Goal: Navigation & Orientation: Understand site structure

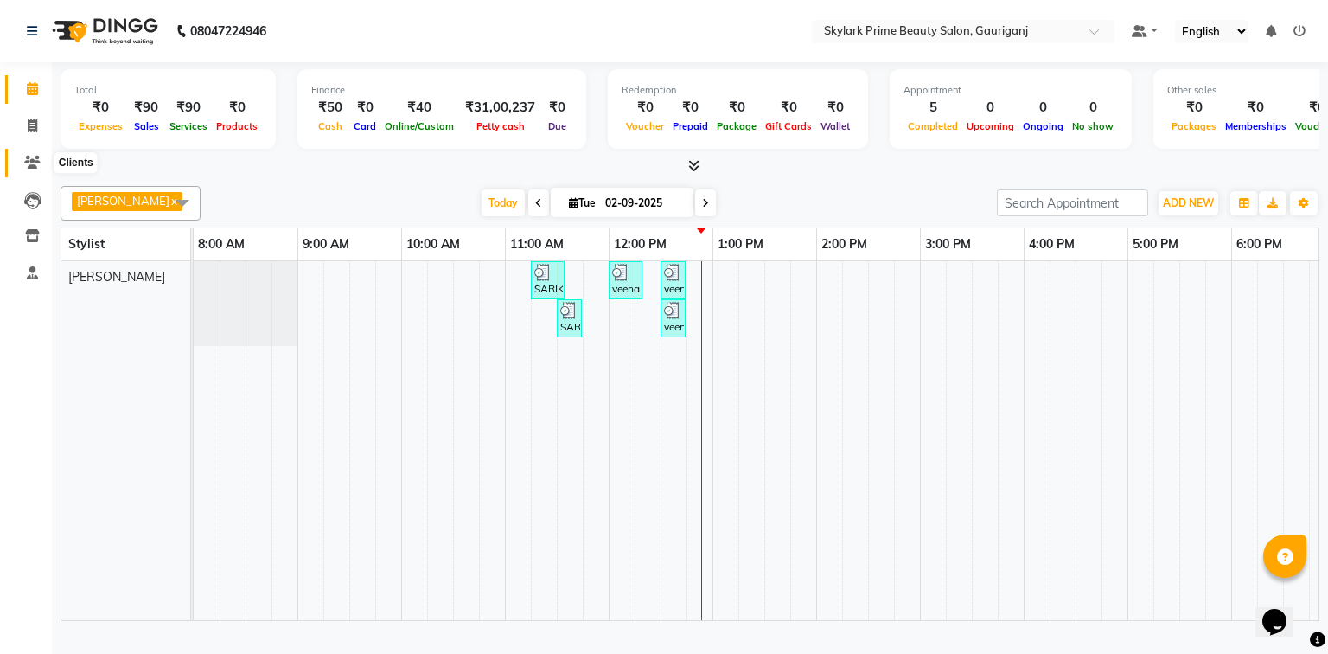
click at [32, 168] on icon at bounding box center [32, 162] width 16 height 13
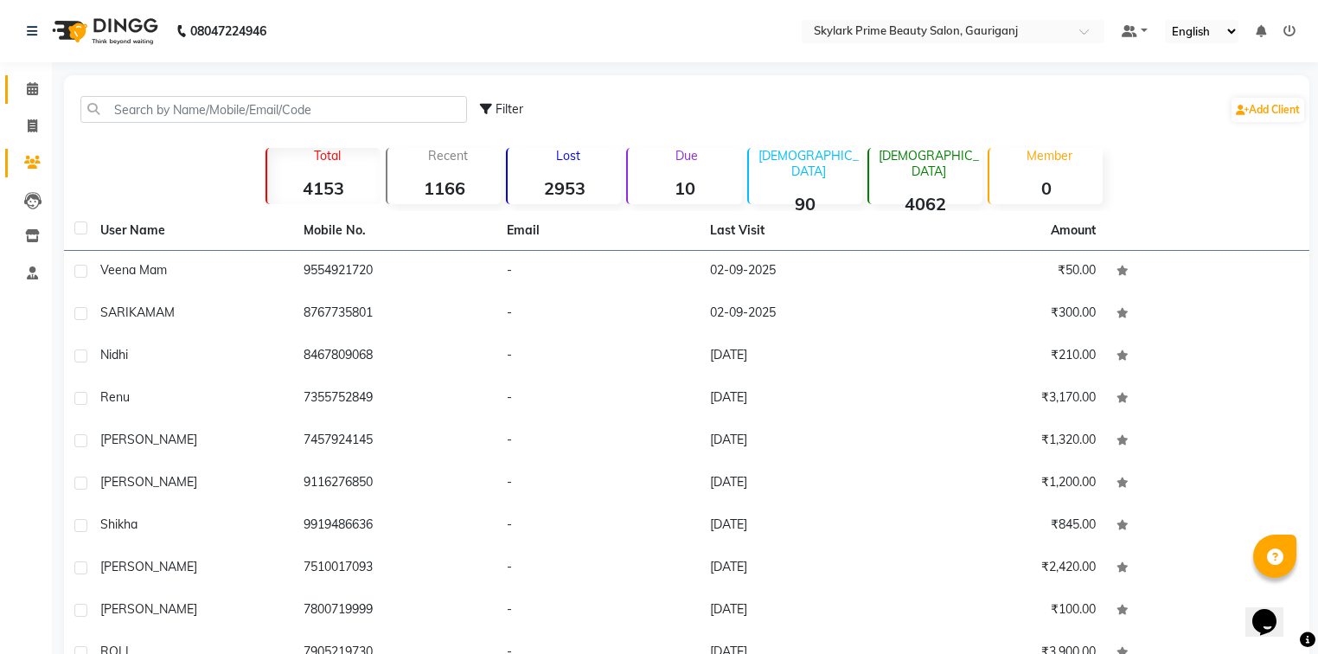
click at [38, 100] on link "Calendar" at bounding box center [26, 89] width 42 height 29
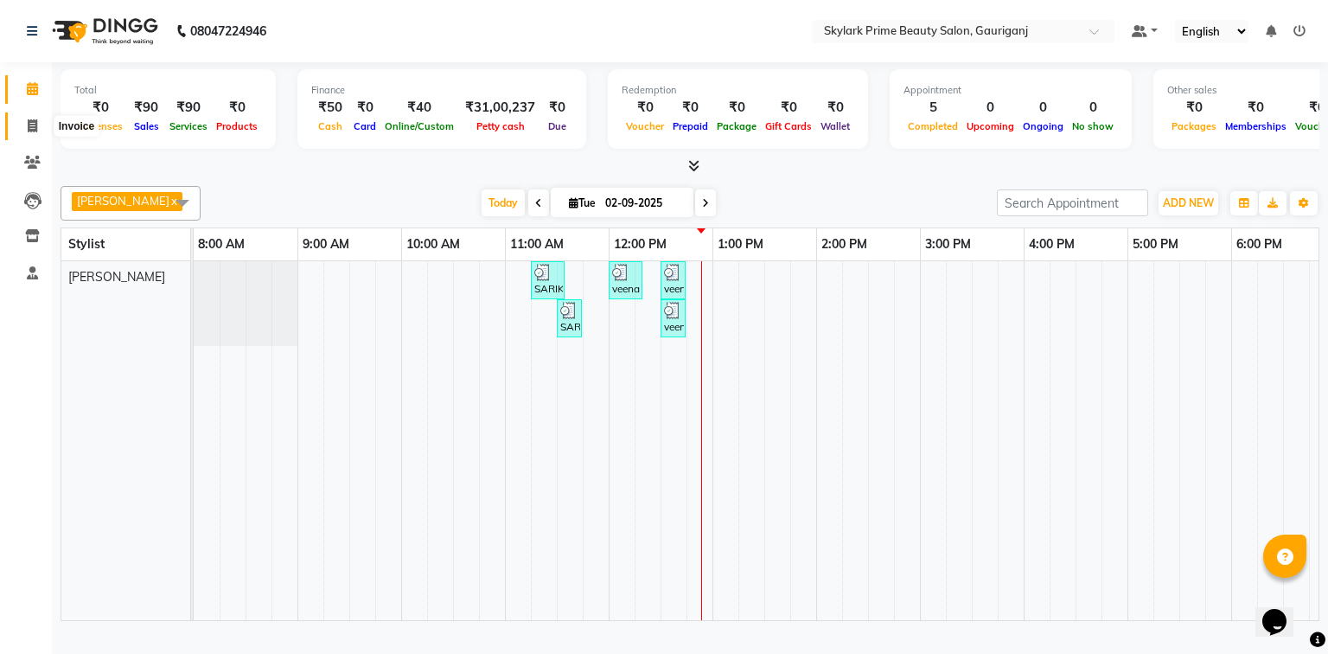
click at [29, 120] on icon at bounding box center [33, 125] width 10 height 13
select select "service"
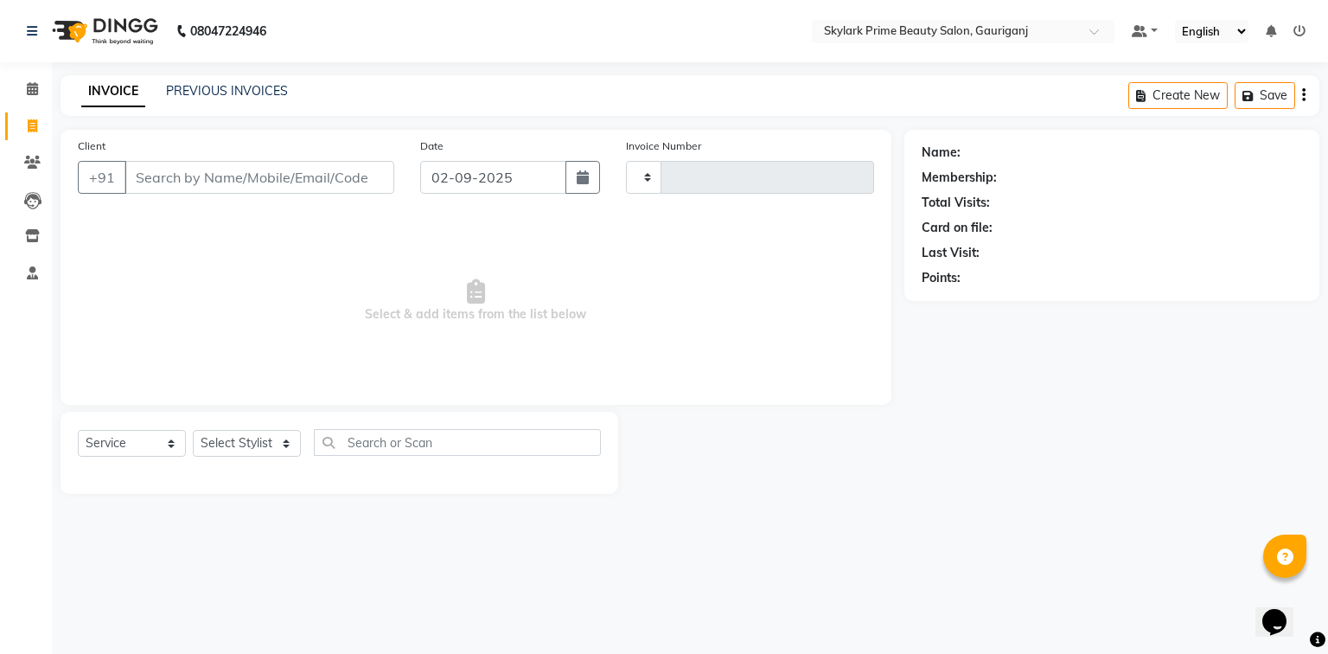
type input "3196"
select select "4735"
click at [30, 99] on link "Calendar" at bounding box center [26, 89] width 42 height 29
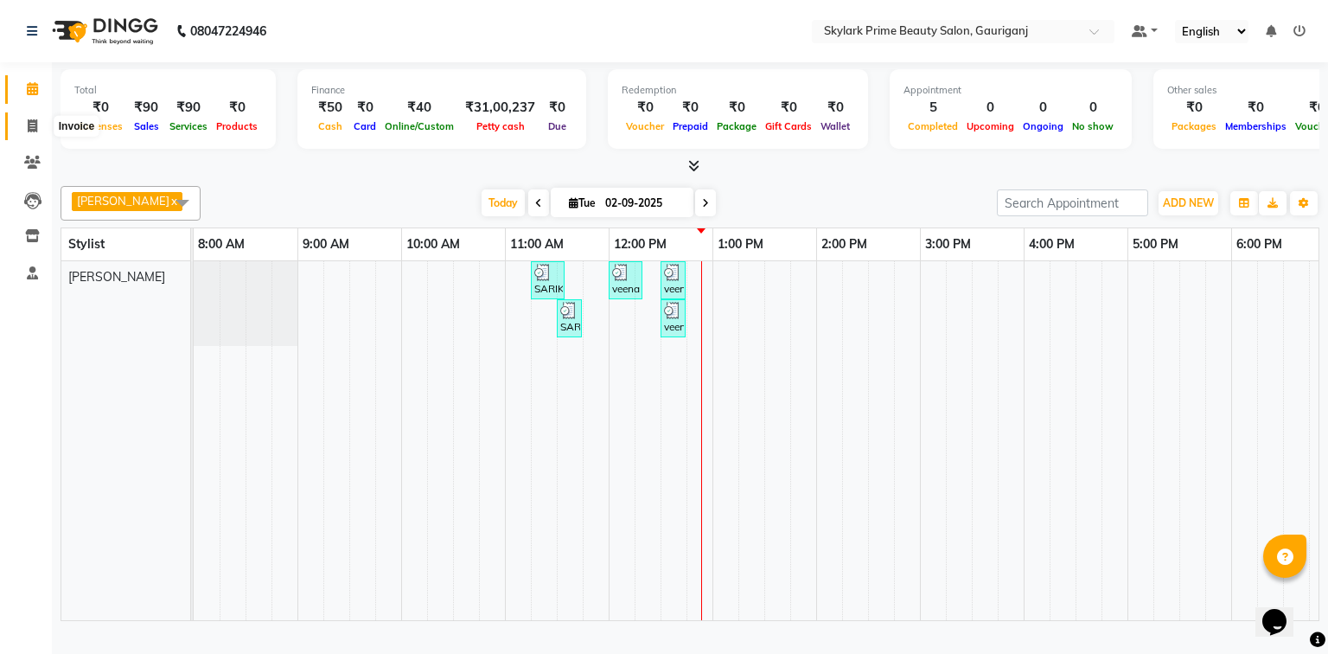
click at [35, 125] on icon at bounding box center [33, 125] width 10 height 13
select select "4735"
select select "service"
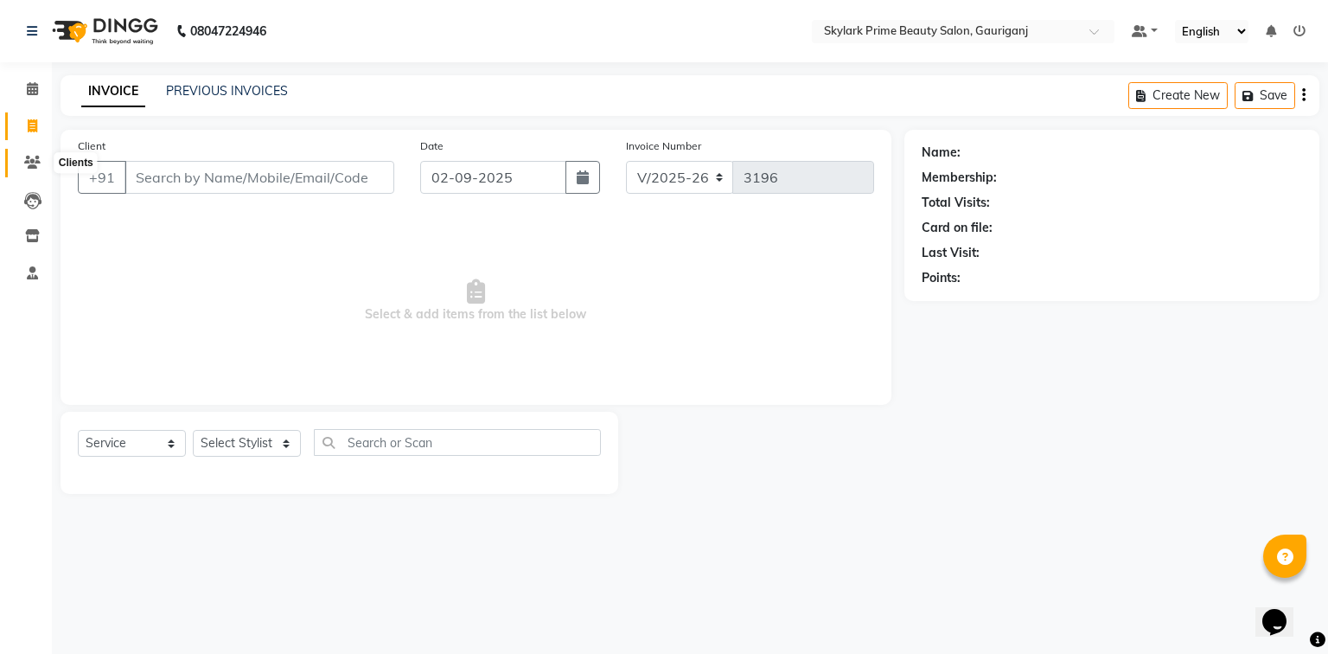
click at [28, 154] on span at bounding box center [32, 163] width 30 height 20
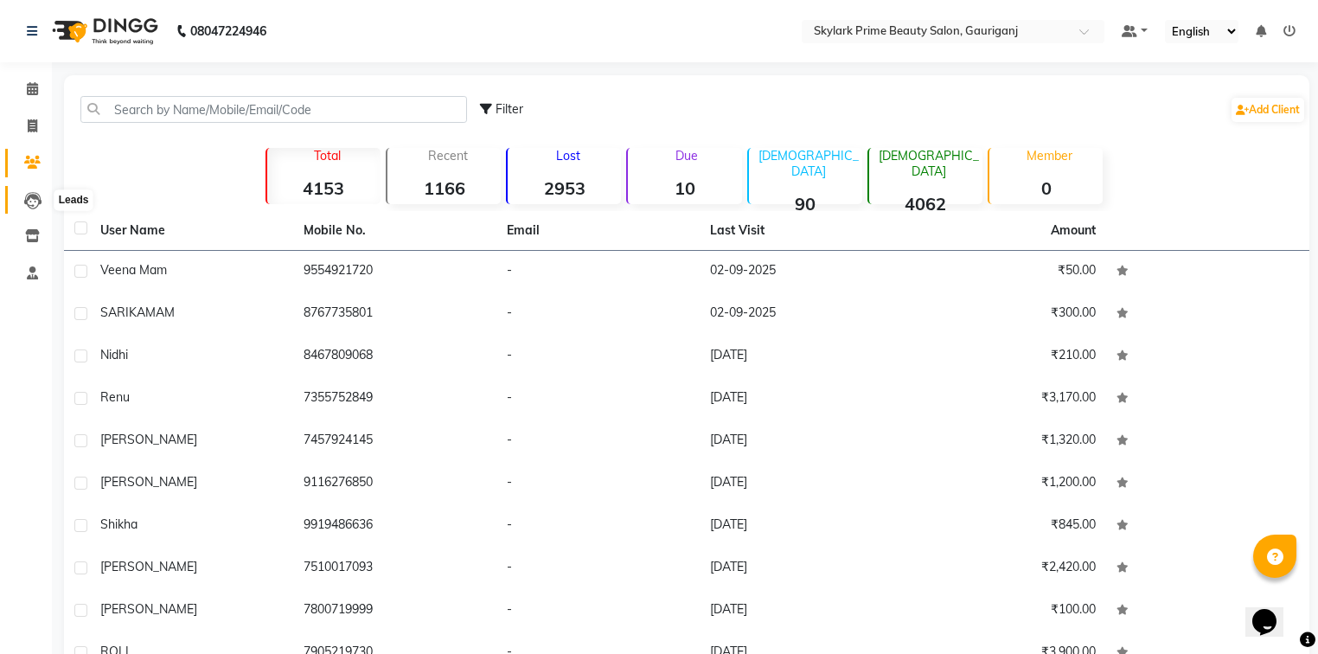
click at [32, 201] on icon at bounding box center [32, 200] width 17 height 17
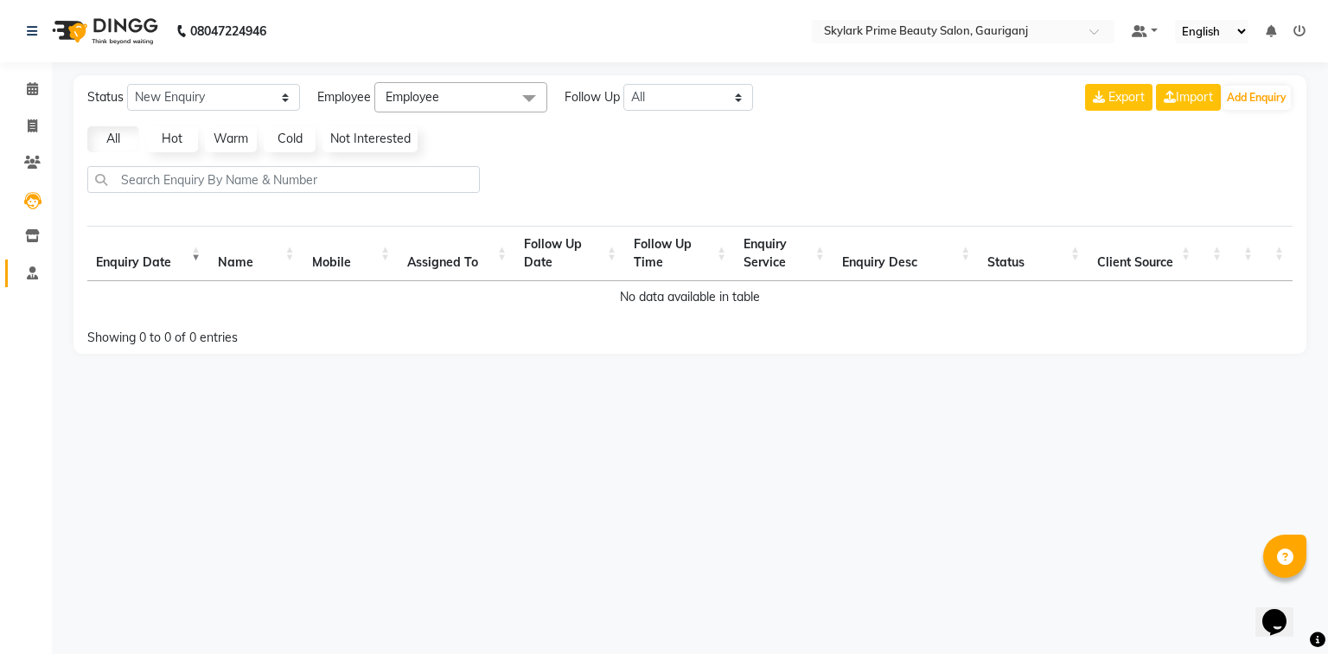
click at [35, 259] on link "Staff" at bounding box center [26, 273] width 42 height 29
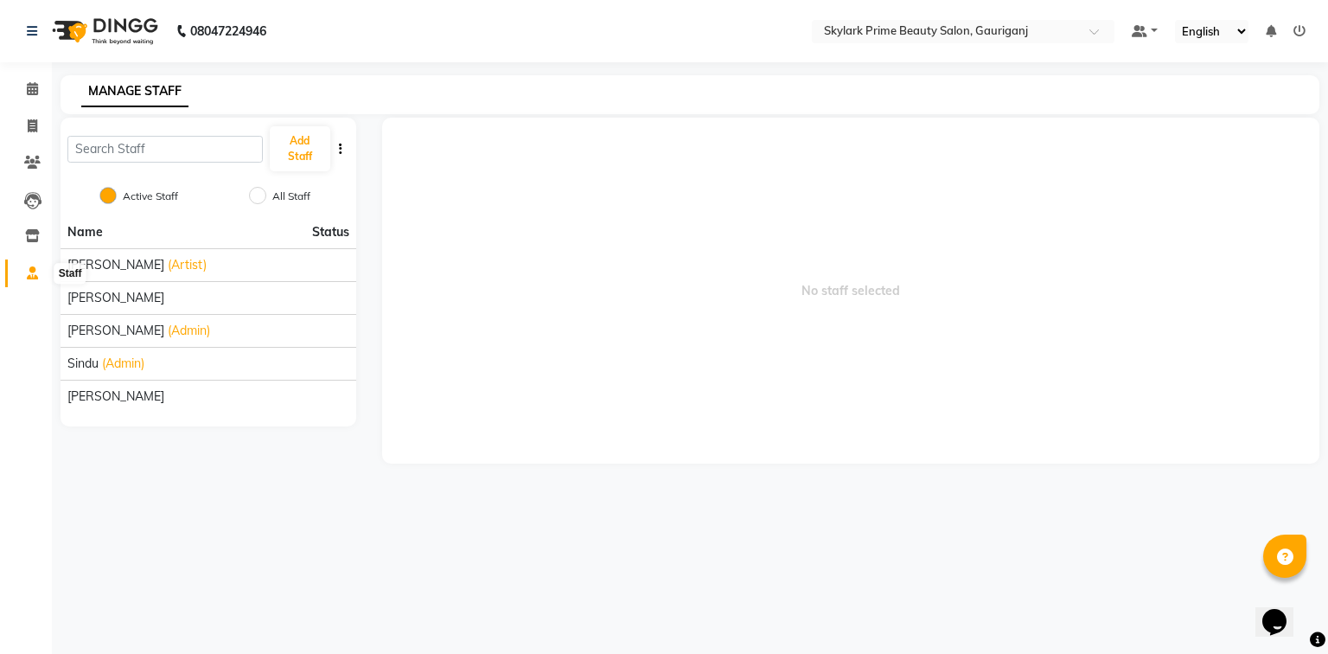
click at [32, 269] on icon at bounding box center [32, 272] width 11 height 13
click at [22, 228] on span at bounding box center [32, 237] width 30 height 20
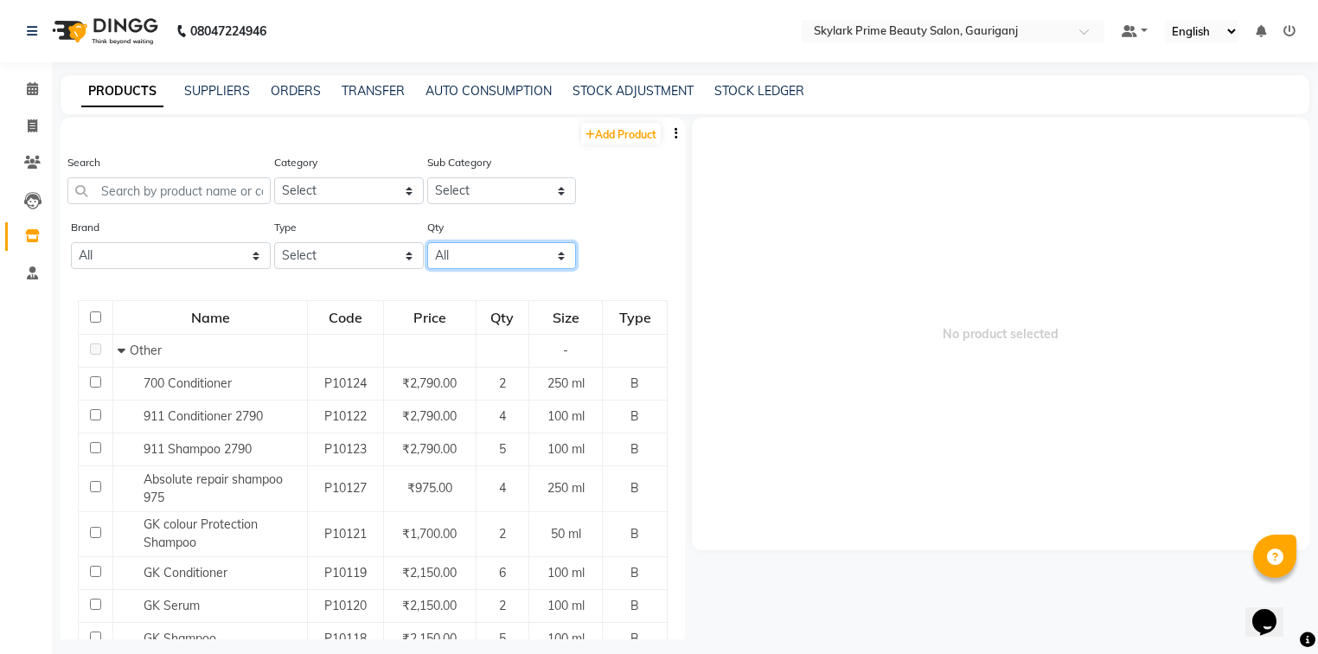
click at [457, 249] on select "All Low Out Of Stock" at bounding box center [502, 255] width 150 height 27
click at [466, 259] on select "All Low Out Of Stock" at bounding box center [502, 255] width 150 height 27
click at [336, 253] on select "Select Both Retail Consumable" at bounding box center [349, 255] width 150 height 27
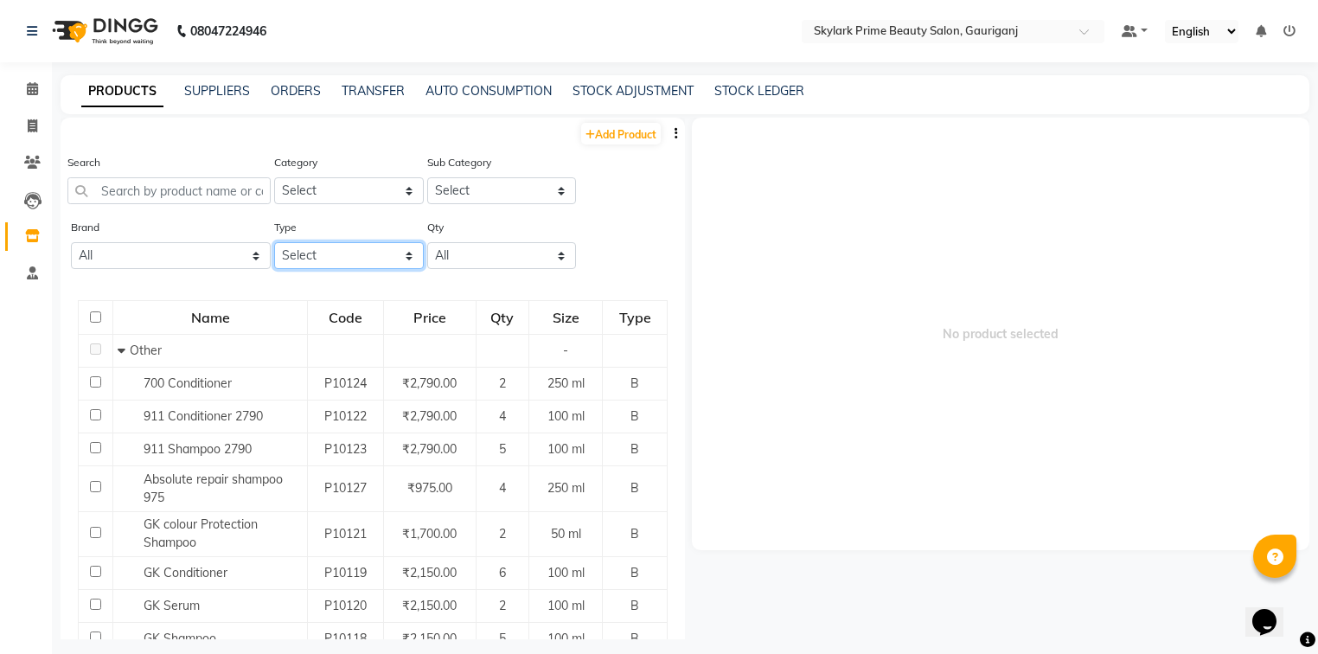
click at [336, 253] on select "Select Both Retail Consumable" at bounding box center [349, 255] width 150 height 27
click at [159, 259] on select "All 03 Professional [PERSON_NAME] Biotop Bio Top Bombini Cadiveu [PERSON_NAME]'…" at bounding box center [171, 255] width 200 height 27
click at [152, 255] on select "All 03 Professional [PERSON_NAME] Biotop Bio Top Bombini Cadiveu [PERSON_NAME]'…" at bounding box center [171, 255] width 200 height 27
click at [464, 198] on select "Select" at bounding box center [502, 190] width 150 height 27
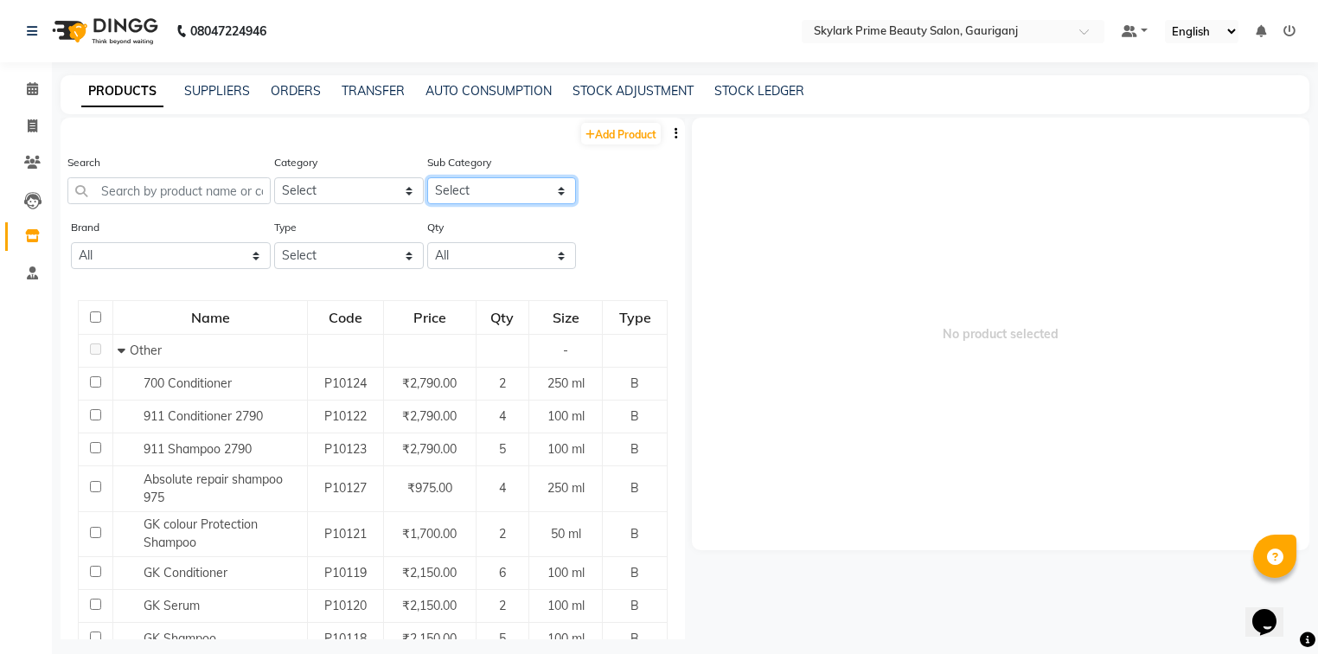
click at [475, 187] on select "Select" at bounding box center [502, 190] width 150 height 27
click at [341, 183] on select "Select Hair Skin Makeup Personal Care Appliances [PERSON_NAME] Waxing Disposabl…" at bounding box center [349, 190] width 150 height 27
click at [30, 101] on link "Calendar" at bounding box center [26, 89] width 42 height 29
